Goal: Communication & Community: Participate in discussion

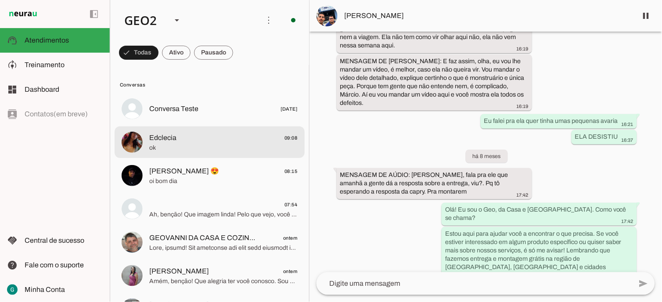
click at [205, 144] on span "ok" at bounding box center [223, 147] width 148 height 9
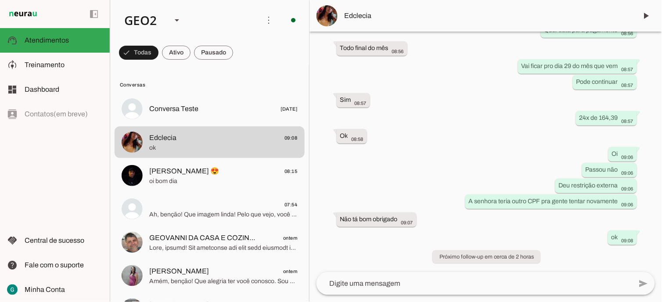
scroll to position [3906, 0]
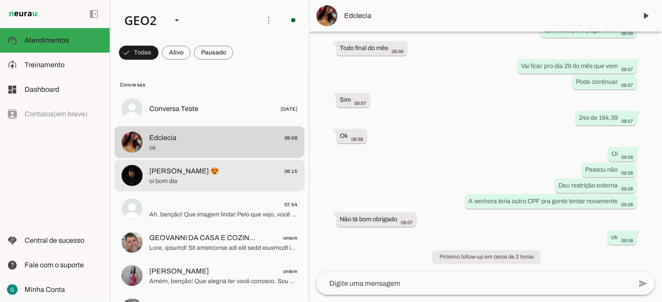
click at [227, 180] on span "oi bom dia" at bounding box center [223, 180] width 148 height 9
